Goal: Information Seeking & Learning: Check status

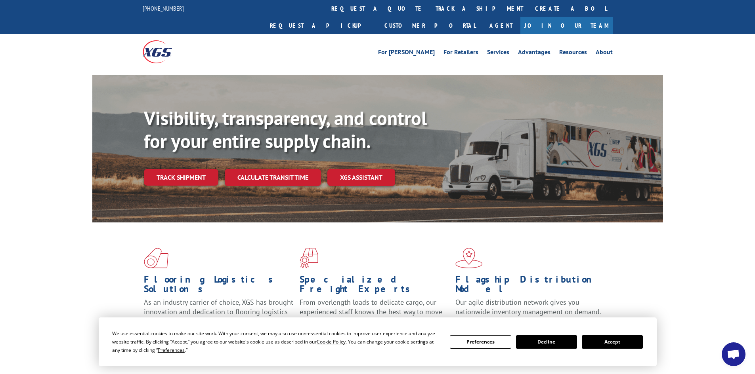
click at [608, 342] on button "Accept" at bounding box center [612, 342] width 61 height 13
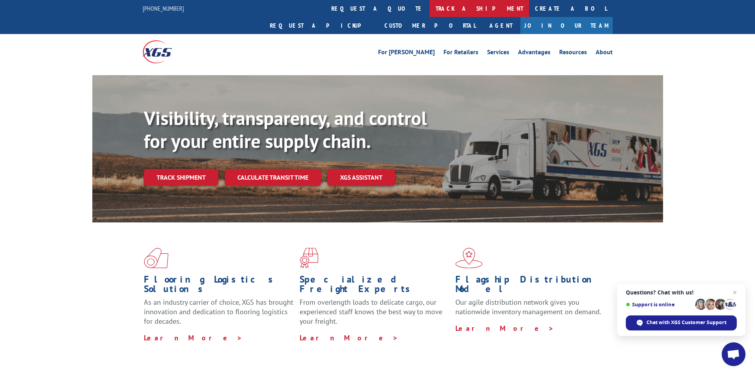
click at [430, 5] on link "track a shipment" at bounding box center [479, 8] width 99 height 17
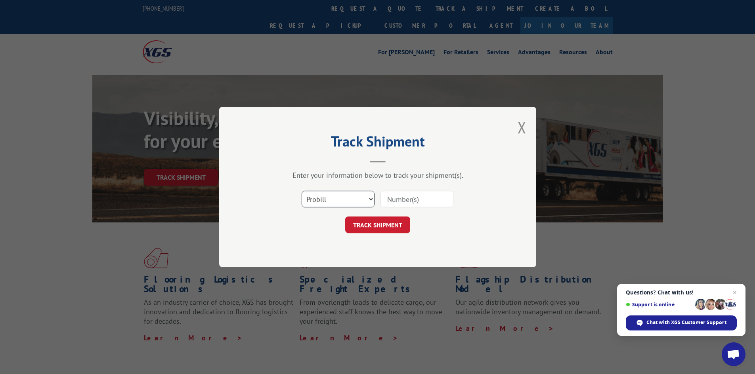
click at [369, 199] on select "Select category... Probill BOL PO" at bounding box center [338, 199] width 73 height 17
select select "bol"
click at [302, 191] on select "Select category... Probill BOL PO" at bounding box center [338, 199] width 73 height 17
click at [389, 201] on input at bounding box center [416, 199] width 73 height 17
paste input "471595"
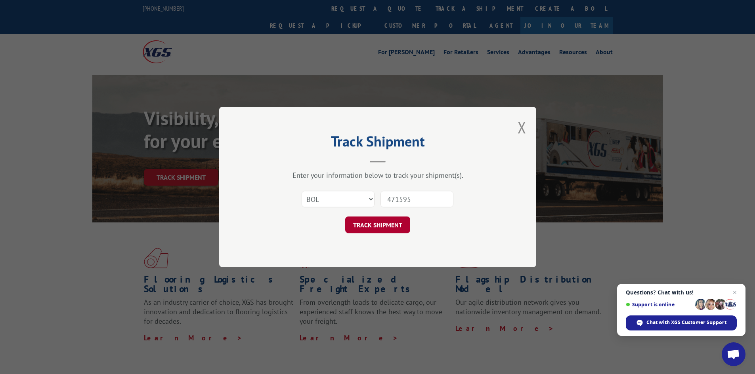
type input "471595"
click at [378, 222] on button "TRACK SHIPMENT" at bounding box center [377, 225] width 65 height 17
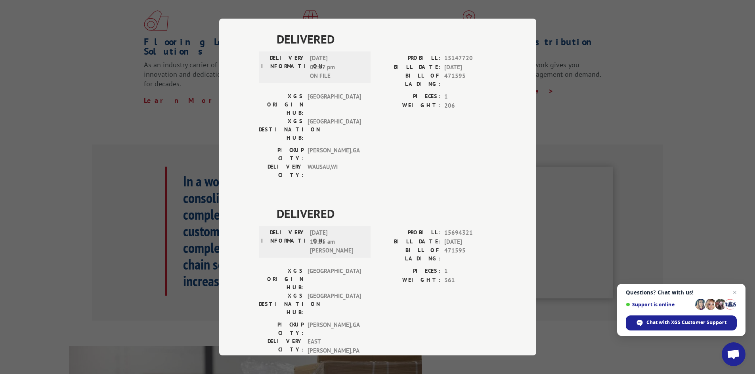
scroll to position [571, 0]
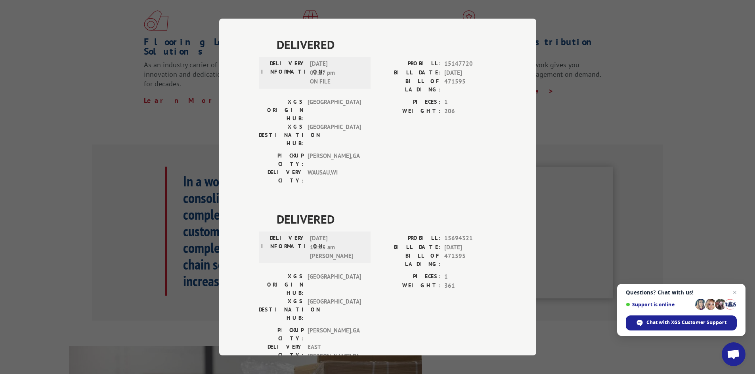
click at [625, 32] on div "Track Shipment DELIVERED DELIVERY INFORMATION: PROBILL: 9930213 BILL DATE: [DAT…" at bounding box center [377, 187] width 755 height 374
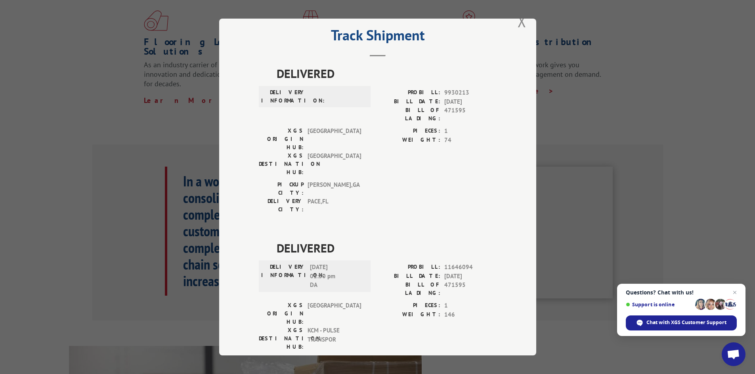
scroll to position [0, 0]
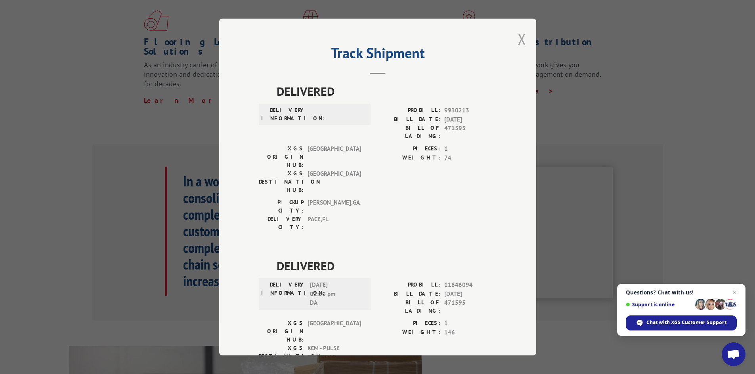
click at [519, 38] on button "Close modal" at bounding box center [521, 39] width 9 height 21
